Goal: Task Accomplishment & Management: Manage account settings

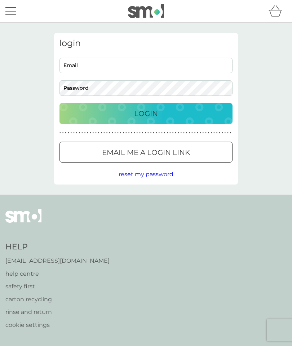
click at [101, 67] on input "Email" at bounding box center [145, 66] width 173 height 16
type input "susheelasababady@yahoo.com"
click at [208, 104] on button "Login" at bounding box center [145, 113] width 173 height 21
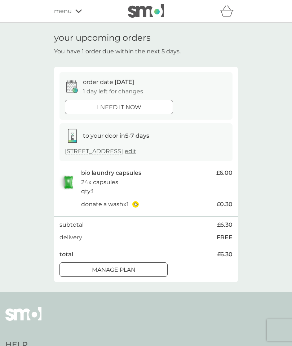
click at [155, 267] on div "Manage plan" at bounding box center [113, 269] width 107 height 9
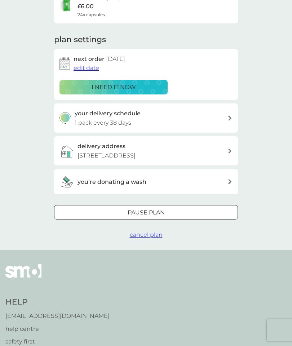
scroll to position [72, 0]
click at [162, 235] on span "cancel plan" at bounding box center [146, 235] width 33 height 7
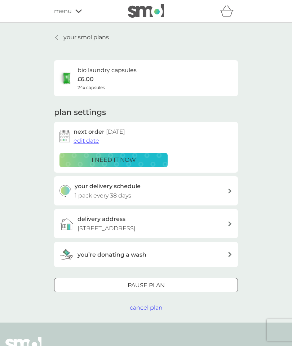
click at [67, 29] on div "your smol plans bio laundry capsules £6.00 24x capsules plan settings next orde…" at bounding box center [146, 173] width 292 height 300
click at [90, 40] on p "your smol plans" at bounding box center [85, 37] width 45 height 9
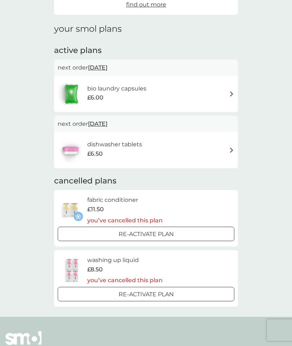
scroll to position [82, 0]
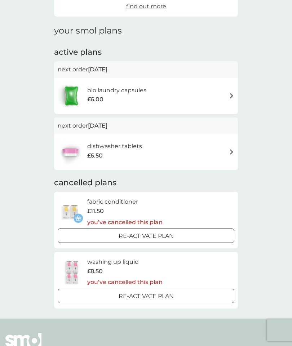
click at [233, 93] on img at bounding box center [231, 95] width 5 height 5
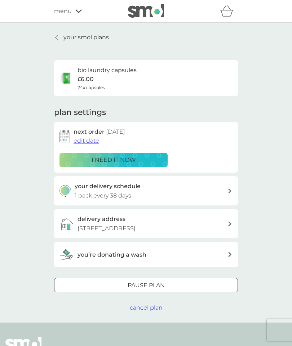
click at [154, 306] on span "cancel plan" at bounding box center [146, 307] width 33 height 7
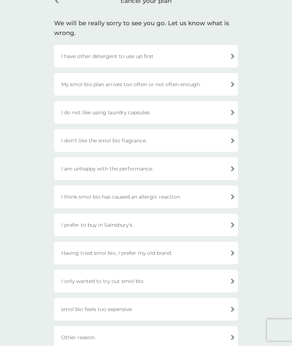
scroll to position [42, 0]
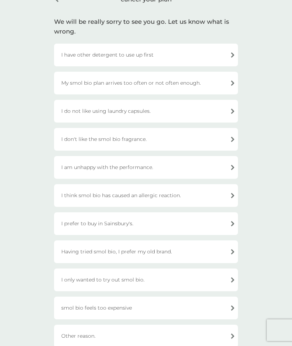
click at [227, 337] on div "Other reason." at bounding box center [146, 336] width 184 height 23
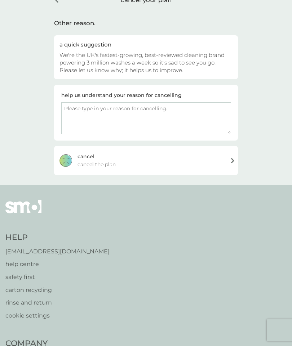
click at [196, 107] on textarea at bounding box center [146, 118] width 170 height 32
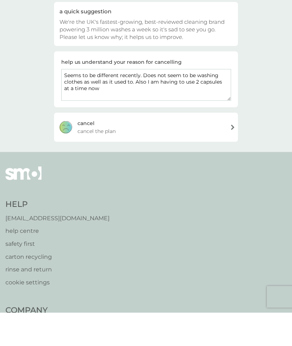
type textarea "Seems to be different recently. Does not seem to be washing clothes as well as …"
click at [233, 146] on div "[PERSON_NAME] the plan" at bounding box center [146, 160] width 184 height 29
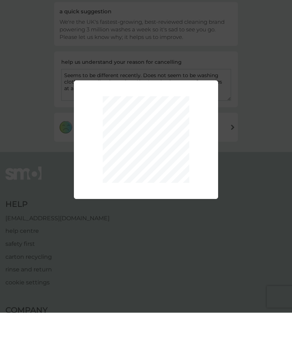
scroll to position [75, 0]
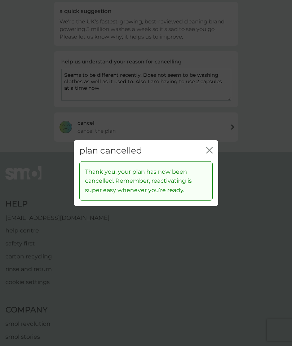
click at [211, 154] on icon "close" at bounding box center [209, 150] width 6 height 6
